Goal: Navigation & Orientation: Find specific page/section

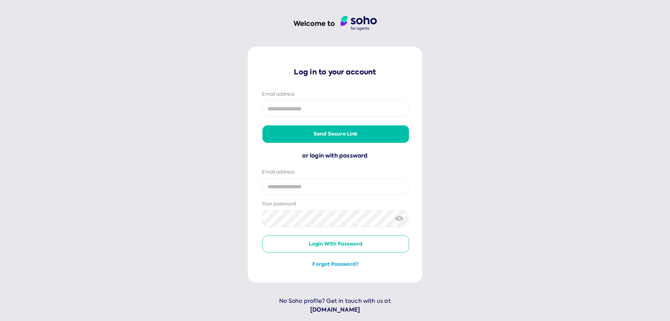
scroll to position [21, 0]
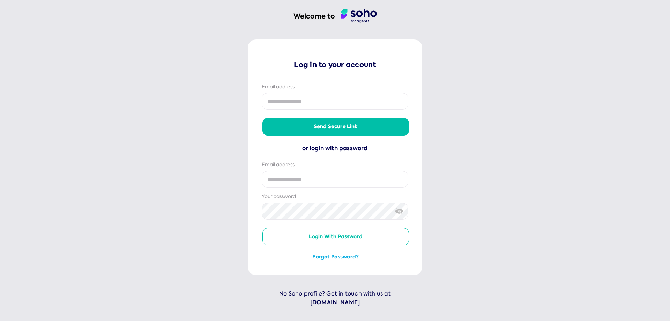
click at [299, 105] on input "email" at bounding box center [335, 101] width 147 height 17
type input "**********"
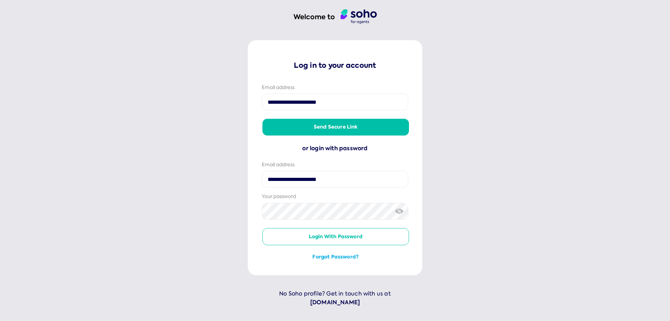
scroll to position [20, 0]
click at [342, 129] on button "Send secure link" at bounding box center [335, 127] width 147 height 17
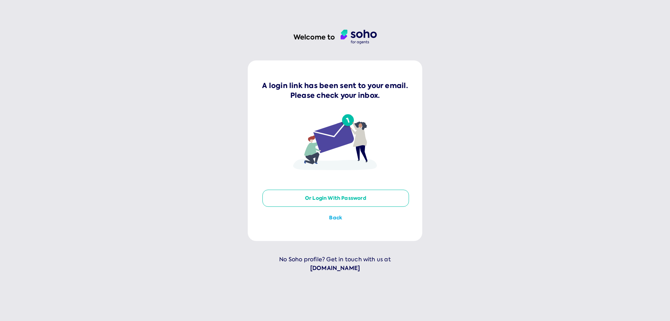
click at [331, 196] on button "or login with password" at bounding box center [335, 197] width 147 height 17
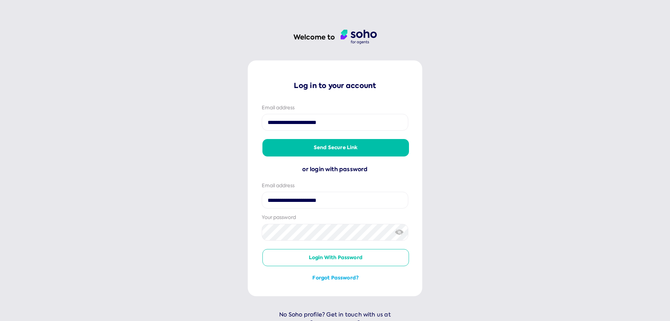
click at [340, 255] on button "Login with password" at bounding box center [335, 257] width 147 height 17
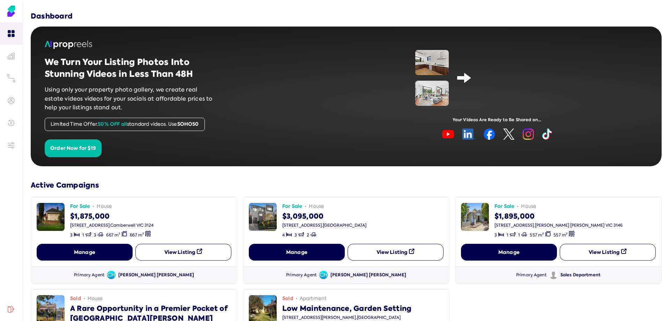
drag, startPoint x: 598, startPoint y: 5, endPoint x: 114, endPoint y: 9, distance: 483.5
click at [114, 9] on div "Dashboard" at bounding box center [346, 10] width 631 height 21
click at [129, 15] on div "Dashboard" at bounding box center [346, 10] width 631 height 21
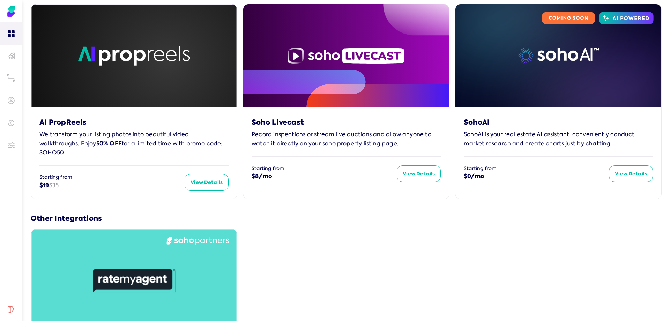
scroll to position [488, 0]
